Goal: Information Seeking & Learning: Learn about a topic

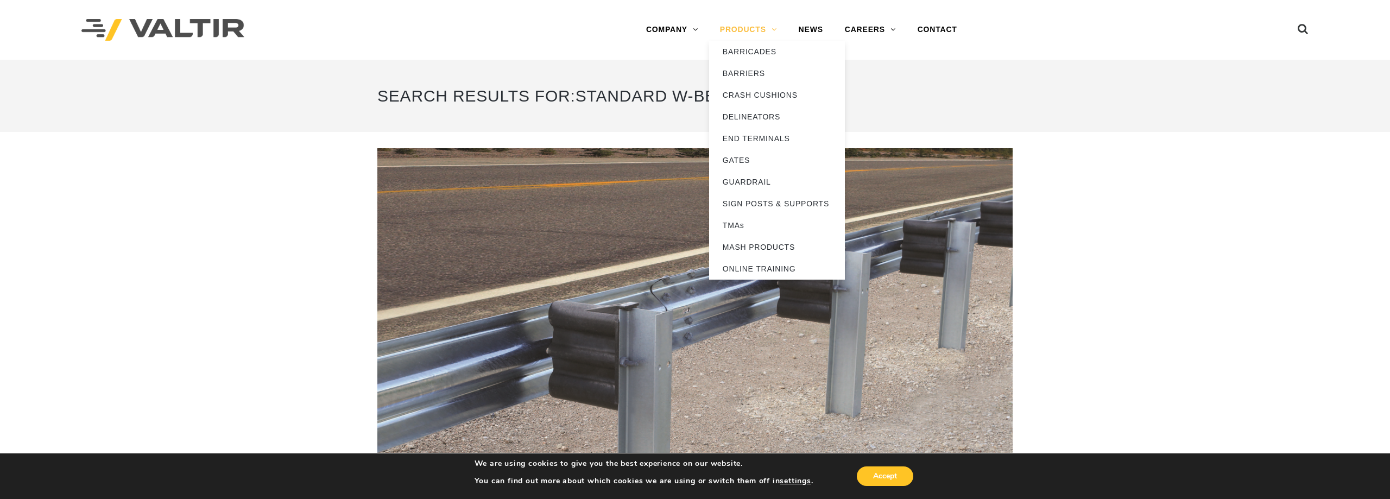
click at [764, 32] on link "PRODUCTS" at bounding box center [748, 30] width 79 height 22
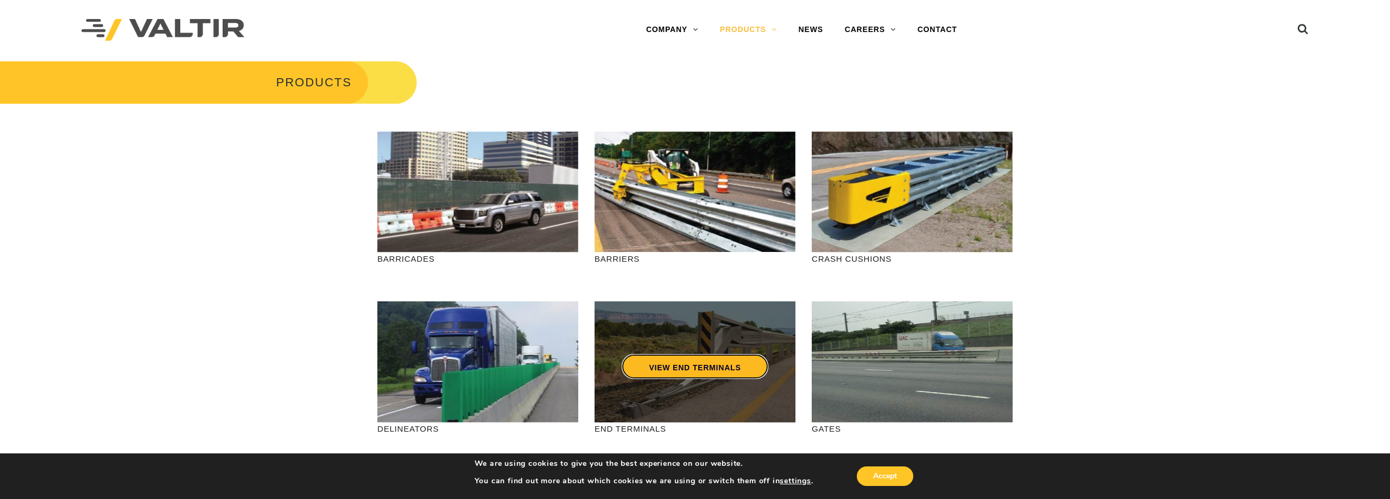
click at [645, 377] on link "VIEW END TERMINALS" at bounding box center [695, 366] width 146 height 25
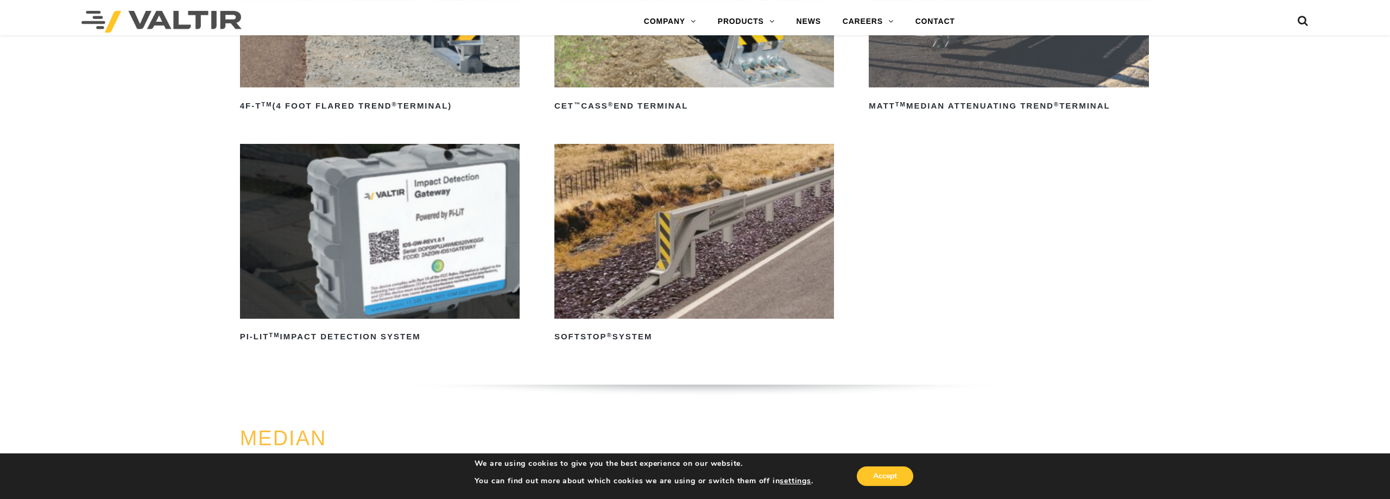
scroll to position [277, 0]
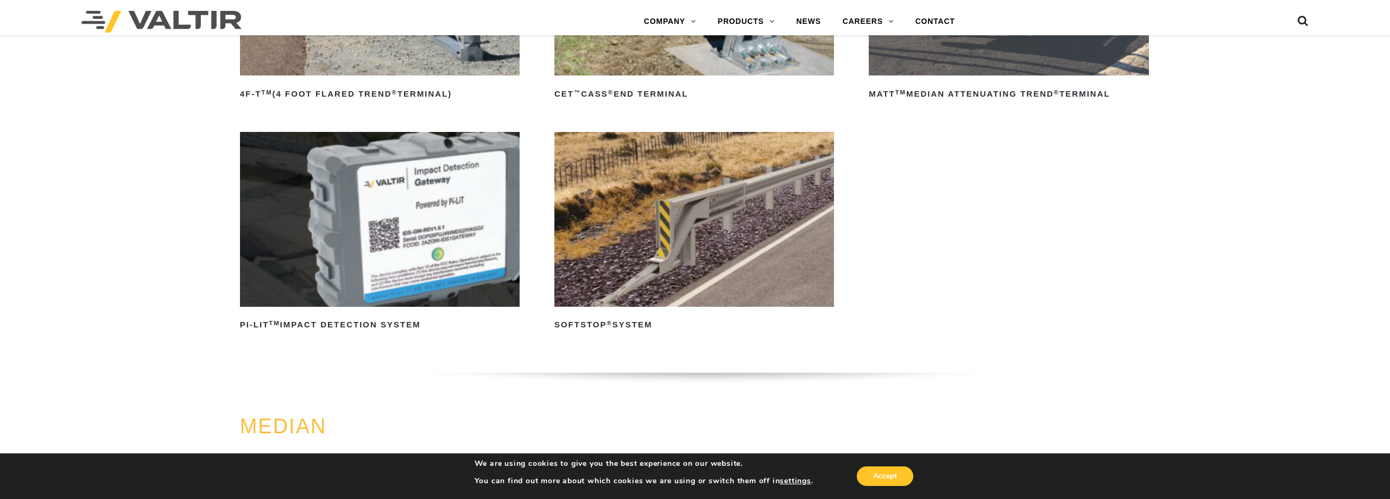
click at [746, 239] on img at bounding box center [694, 219] width 280 height 175
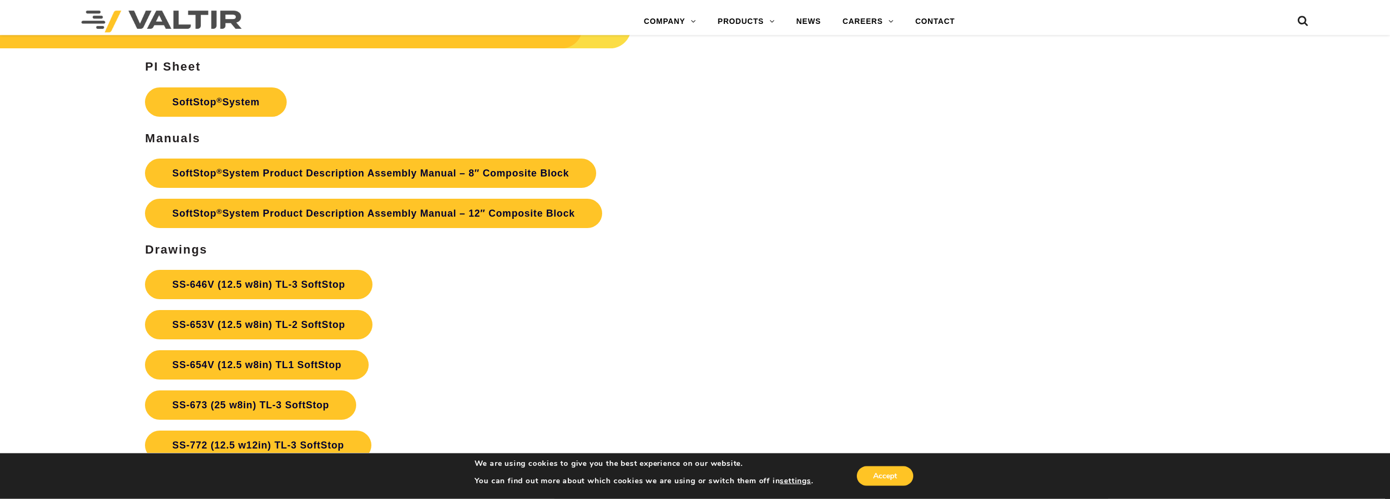
scroll to position [4848, 0]
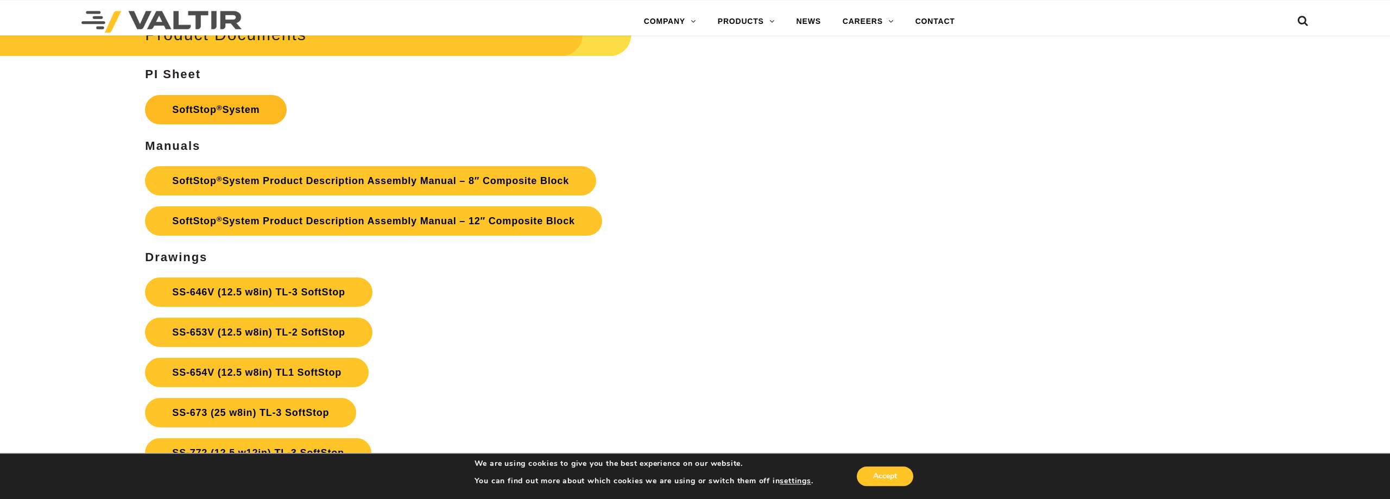
click at [248, 116] on link "SoftStop ® System" at bounding box center [216, 109] width 142 height 29
